Goal: Task Accomplishment & Management: Use online tool/utility

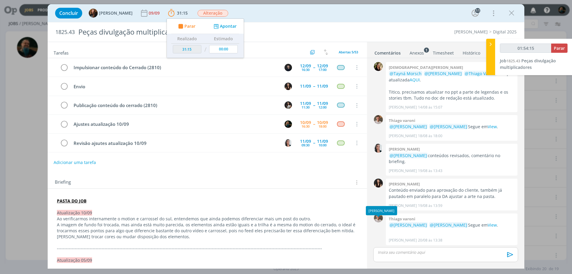
scroll to position [467, 0]
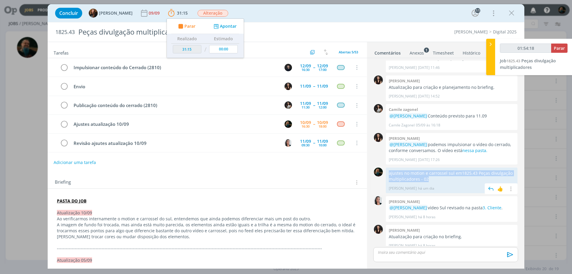
drag, startPoint x: 430, startPoint y: 175, endPoint x: 388, endPoint y: 168, distance: 41.9
click at [388, 168] on div "ajustes no motion e carrossel sul em 1825.43 Peças divulgação multiplicadores -…" at bounding box center [452, 180] width 132 height 26
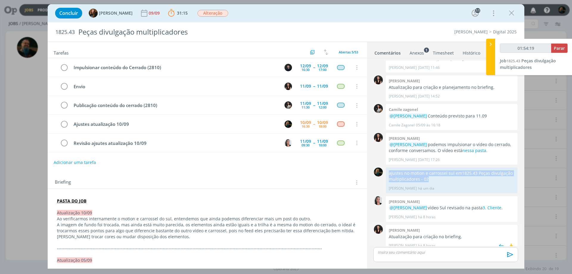
copy p "ajustes no motion e carrossel sul em 1825.43 Peças divulgação multiplicadores -…"
click at [409, 252] on p "dialog" at bounding box center [445, 251] width 135 height 5
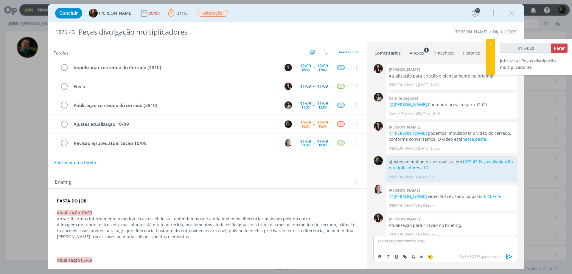
scroll to position [479, 0]
click at [507, 257] on icon "dialog" at bounding box center [510, 256] width 6 height 5
type input "01:54:22"
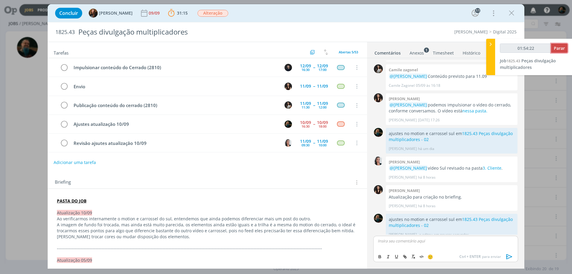
click at [564, 49] on span "Parar" at bounding box center [559, 48] width 11 height 6
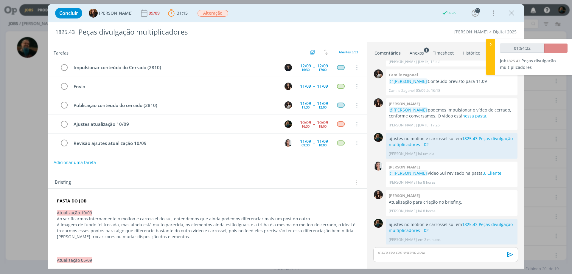
scroll to position [495, 0]
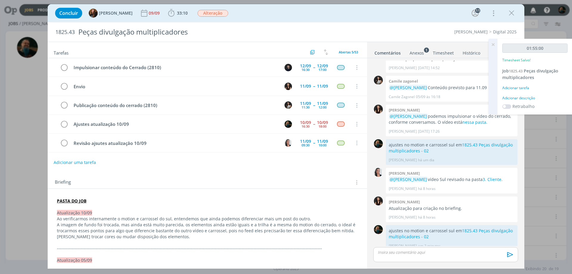
click at [523, 98] on div "Adicionar descrição" at bounding box center [534, 97] width 65 height 5
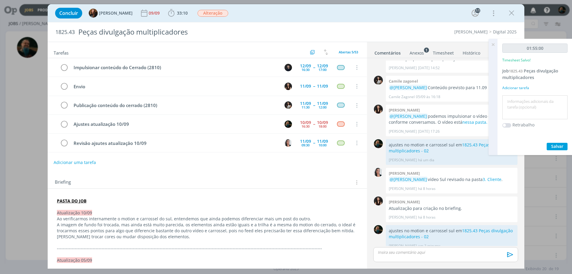
click at [518, 108] on textarea at bounding box center [535, 107] width 62 height 21
type textarea "ajustes da revisão"
click at [557, 145] on span "Salvar" at bounding box center [557, 146] width 12 height 6
click at [493, 45] on icon at bounding box center [493, 45] width 11 height 12
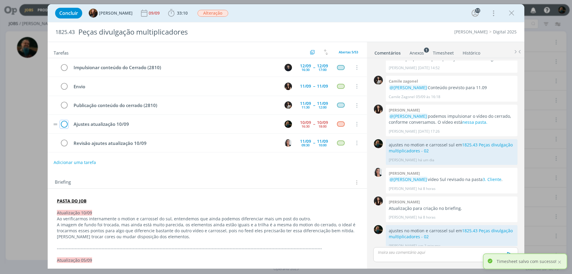
click at [65, 122] on icon "dialog" at bounding box center [64, 124] width 8 height 9
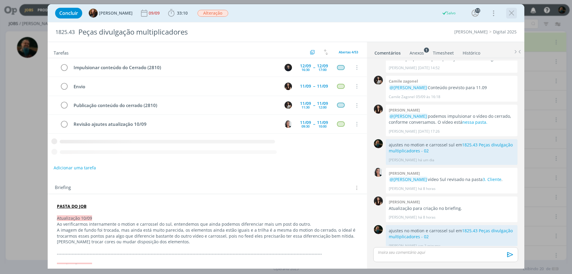
click at [511, 12] on icon "dialog" at bounding box center [511, 13] width 9 height 9
